Goal: Complete application form

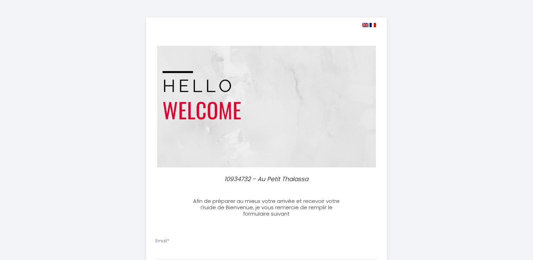
select select
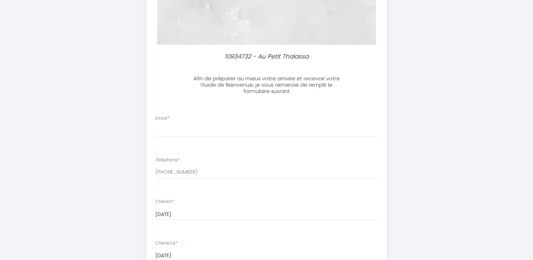
scroll to position [141, 0]
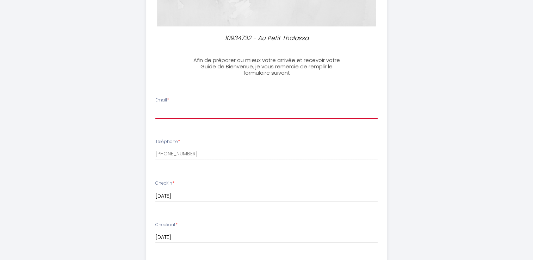
click at [161, 113] on input "Email *" at bounding box center [266, 112] width 222 height 13
type input "[EMAIL_ADDRESS][DOMAIN_NAME]"
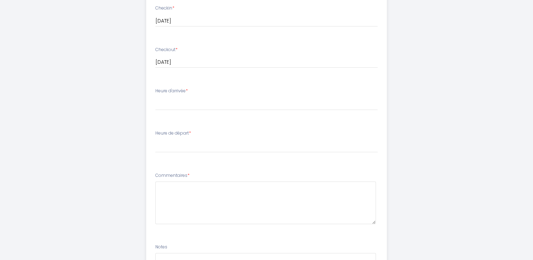
scroll to position [317, 0]
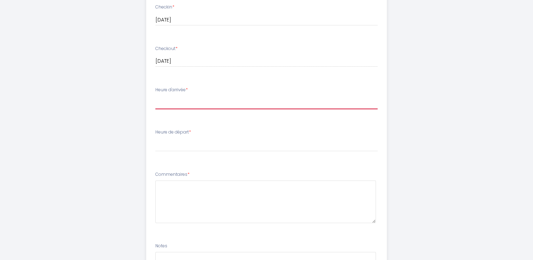
click at [165, 106] on select "16:00 16:30 17:00 17:30 18:00" at bounding box center [266, 102] width 222 height 13
select select "17:00"
click at [155, 96] on select "16:00 16:30 17:00 17:30 18:00" at bounding box center [266, 102] width 222 height 13
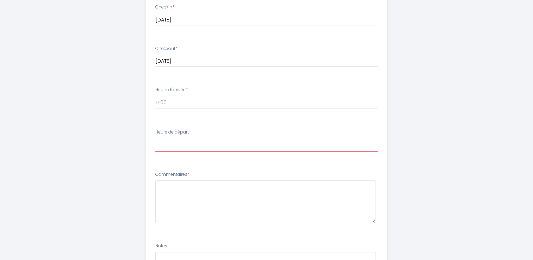
click at [176, 149] on select "00:00 00:30 01:00 01:30 02:00 02:30 03:00 03:30 04:00 04:30 05:00 05:30 06:00 0…" at bounding box center [266, 144] width 222 height 13
select select "10:00"
click at [155, 138] on select "00:00 00:30 01:00 01:30 02:00 02:30 03:00 03:30 04:00 04:30 05:00 05:30 06:00 0…" at bounding box center [266, 144] width 222 height 13
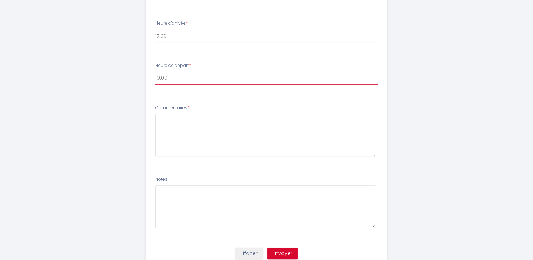
scroll to position [388, 0]
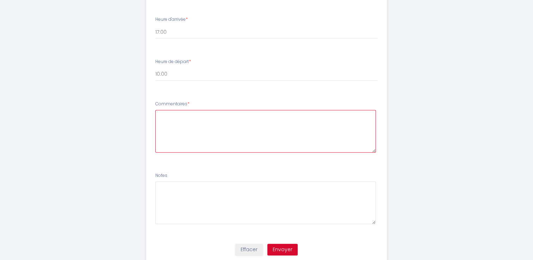
click at [162, 117] on textarea at bounding box center [265, 131] width 221 height 43
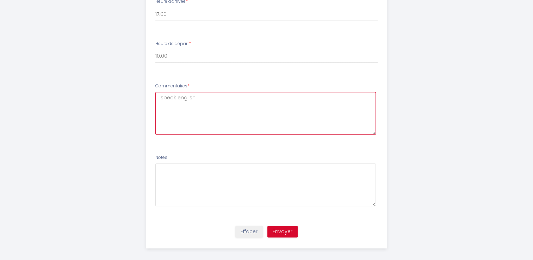
scroll to position [411, 0]
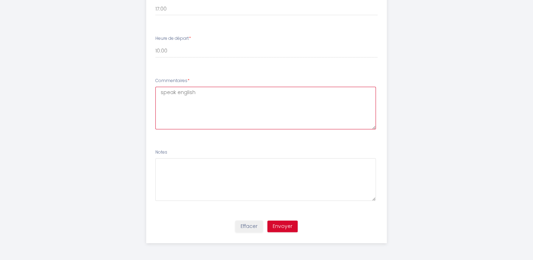
type textarea "speak english"
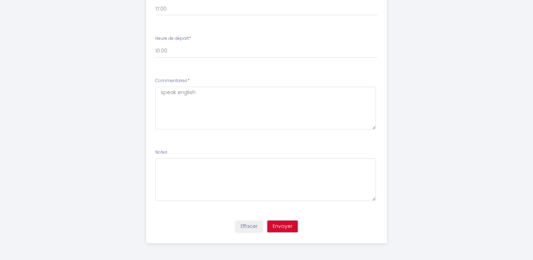
click at [288, 225] on button "Envoyer" at bounding box center [282, 227] width 30 height 12
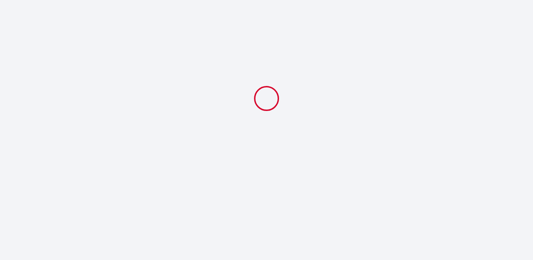
scroll to position [0, 0]
select select "17:00"
select select "10:00"
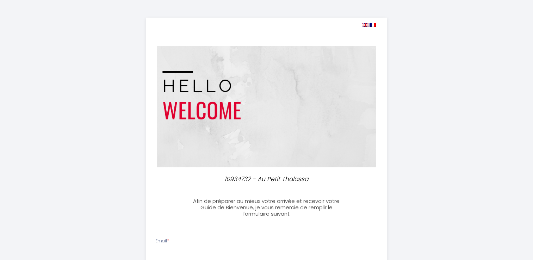
select select
